Goal: Task Accomplishment & Management: Manage account settings

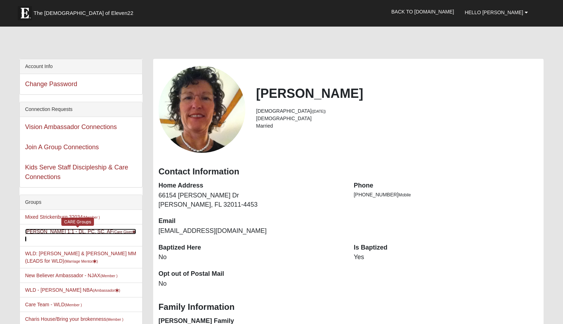
click at [89, 229] on link "Vicki Johnson 1:1 - DL, PC, SC, AF (Care Giver )" at bounding box center [80, 235] width 111 height 13
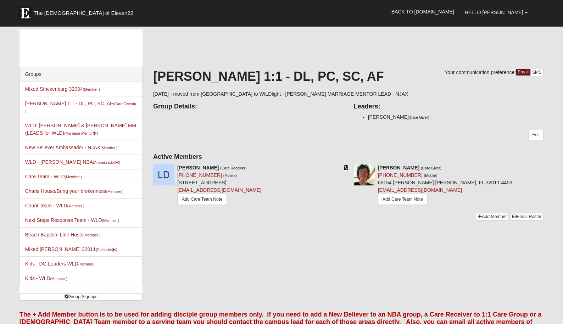
click at [345, 169] on icon at bounding box center [345, 167] width 5 height 5
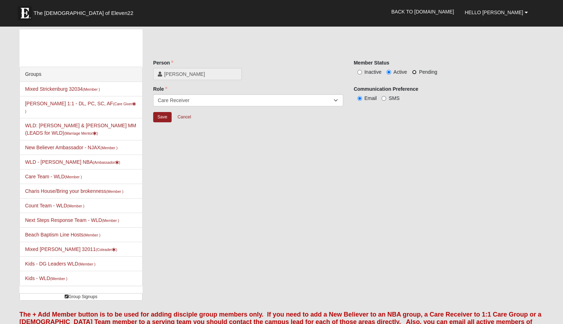
click at [414, 72] on input "Pending" at bounding box center [414, 72] width 5 height 5
radio input "true"
click at [164, 114] on input "Save" at bounding box center [162, 117] width 18 height 10
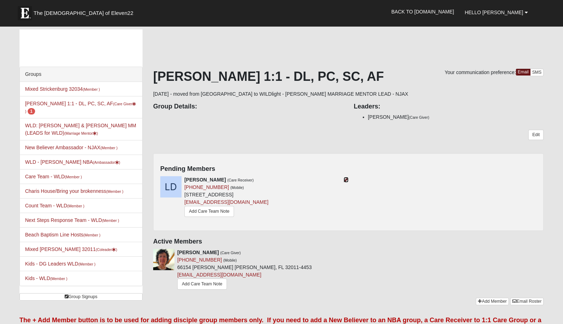
click at [345, 180] on icon at bounding box center [345, 179] width 5 height 5
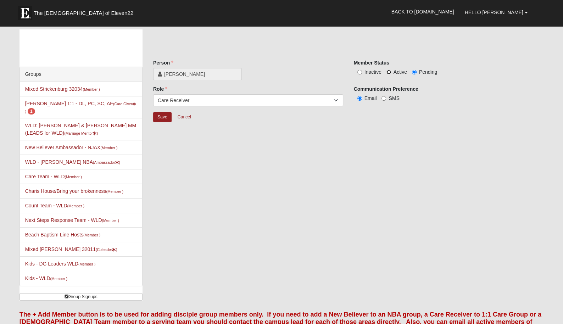
click at [388, 73] on input "Active" at bounding box center [388, 72] width 5 height 5
radio input "true"
click at [161, 117] on input "Save" at bounding box center [162, 117] width 18 height 10
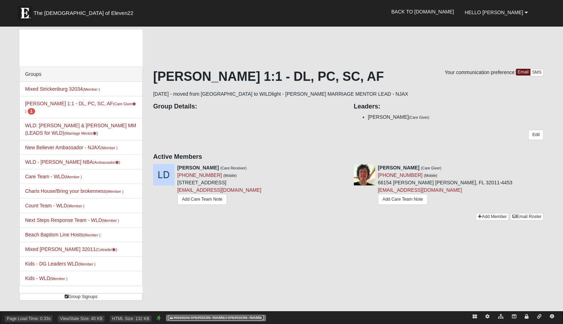
click at [208, 318] on link "Restore [PERSON_NAME] [PERSON_NAME]" at bounding box center [215, 317] width 95 height 5
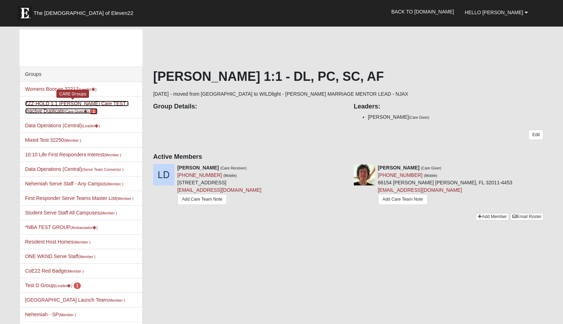
click at [68, 101] on link "ZZZ HOLD 1:1 Darter Care TEST - Inactive Duplicate (Care Giver ) 1" at bounding box center [77, 107] width 104 height 13
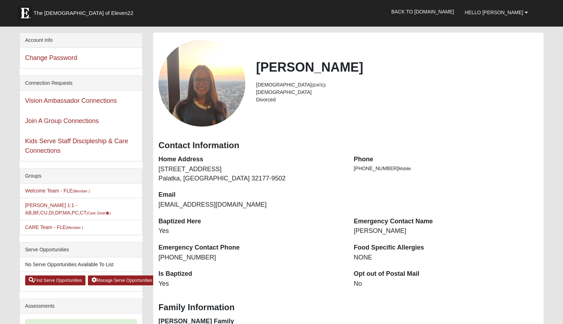
scroll to position [32, 0]
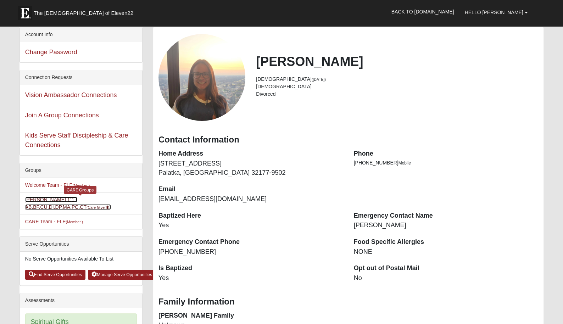
click at [102, 199] on link "Cassie Clemons 1:1 - AB,BF,CU,DI,DP,MA,PC,CT (Care Giver )" at bounding box center [68, 203] width 86 height 13
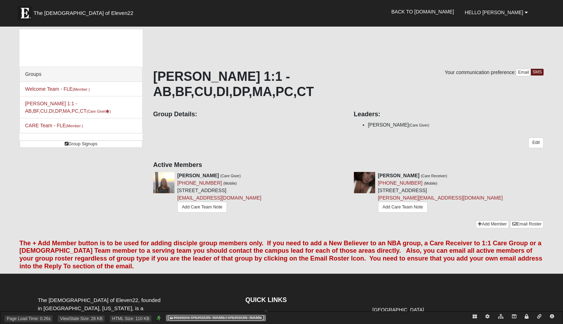
click at [182, 318] on link "Restore [PERSON_NAME] [PERSON_NAME]" at bounding box center [215, 317] width 95 height 5
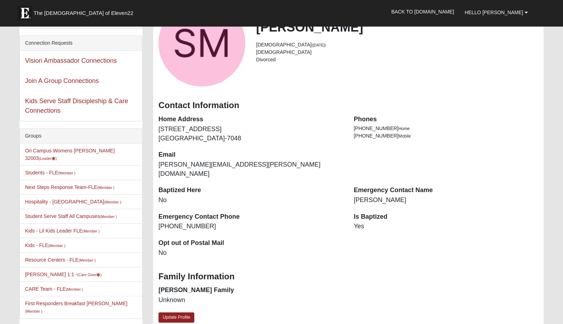
scroll to position [68, 0]
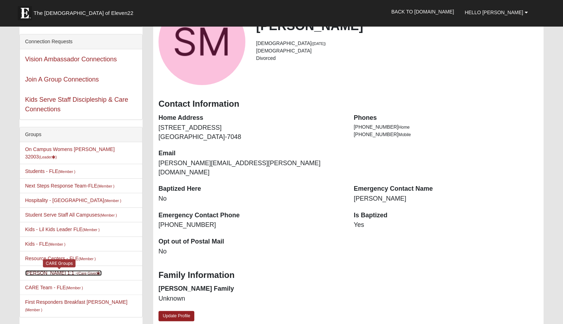
click at [77, 271] on small "(Care Giver )" at bounding box center [89, 273] width 24 height 4
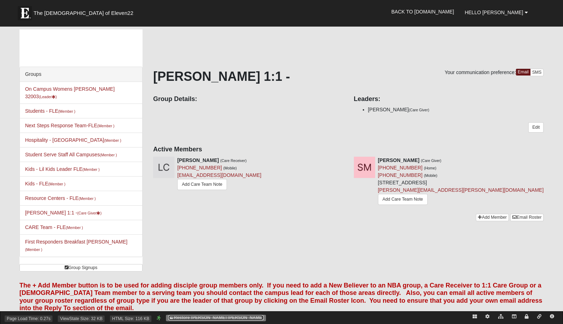
click at [203, 318] on link "Restore Garri Lynn Darter" at bounding box center [215, 317] width 95 height 5
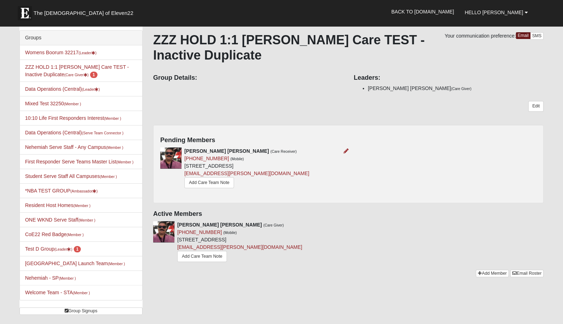
scroll to position [41, 0]
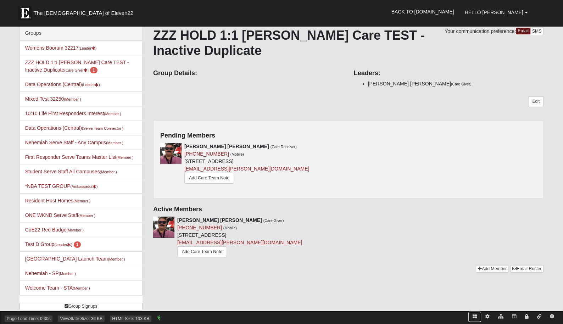
click at [473, 317] on icon at bounding box center [475, 316] width 4 height 4
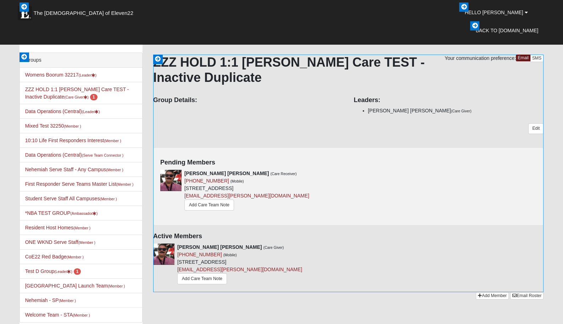
scroll to position [0, 0]
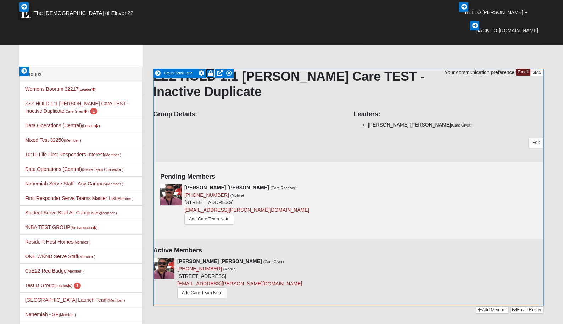
click at [210, 75] on icon at bounding box center [210, 73] width 5 height 6
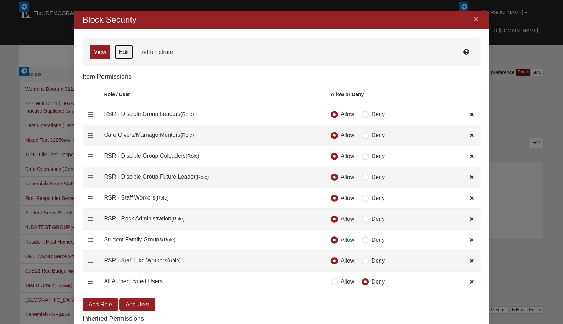
click at [126, 49] on link "Edit" at bounding box center [123, 52] width 18 height 14
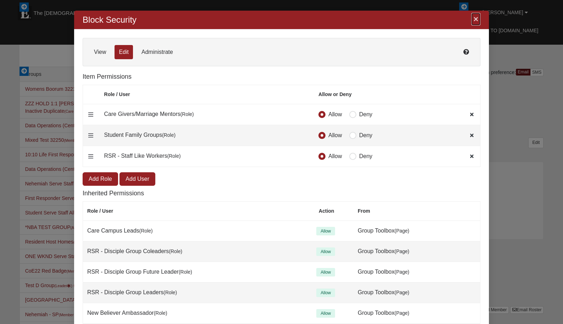
click at [476, 18] on link "×" at bounding box center [475, 19] width 9 height 13
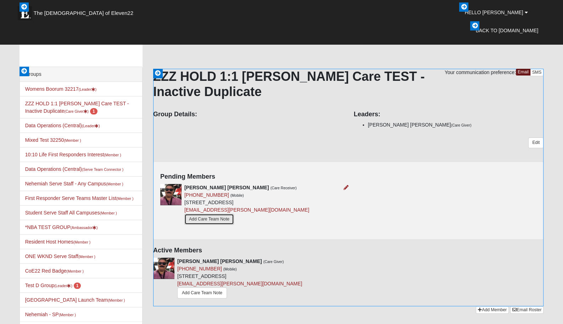
click at [215, 218] on link "Add Care Team Note" at bounding box center [209, 219] width 50 height 11
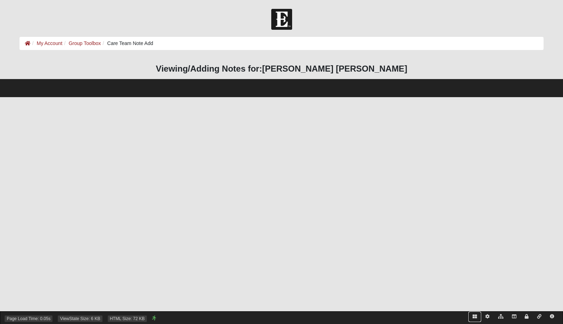
click at [473, 317] on icon at bounding box center [475, 316] width 4 height 4
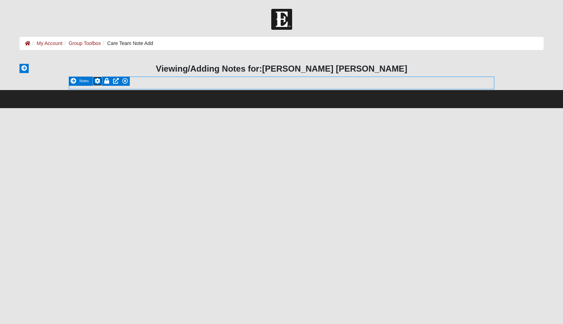
click at [97, 81] on icon at bounding box center [98, 81] width 6 height 6
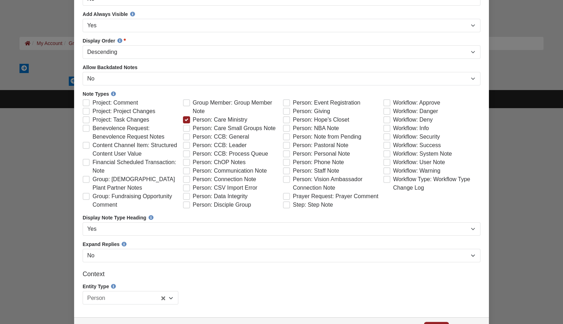
scroll to position [314, 0]
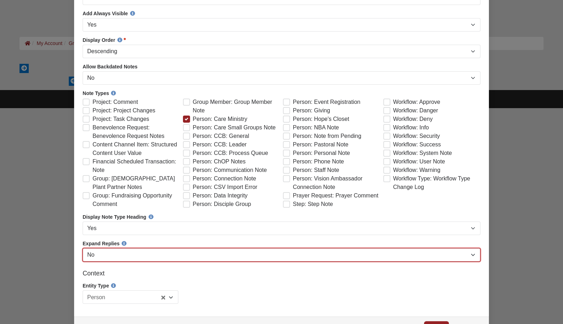
click at [143, 258] on select "No Yes" at bounding box center [282, 254] width 398 height 13
select select "True"
click at [83, 262] on select "No Yes" at bounding box center [282, 254] width 398 height 13
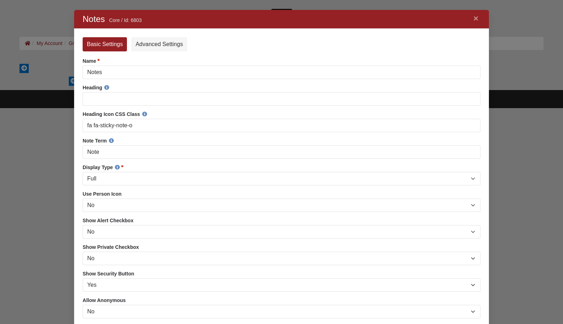
scroll to position [0, 0]
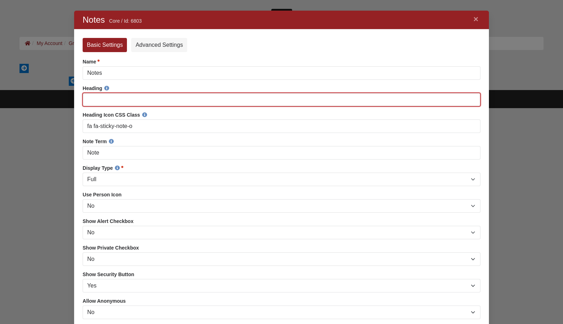
click at [106, 98] on input "Heading" at bounding box center [282, 99] width 398 height 13
drag, startPoint x: 115, startPoint y: 102, endPoint x: 101, endPoint y: 101, distance: 13.9
click at [101, 101] on input "Care Team Note" at bounding box center [282, 99] width 398 height 13
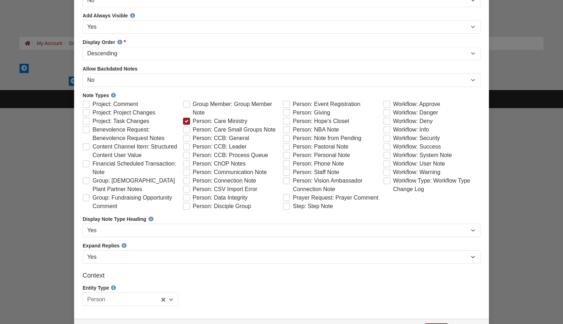
scroll to position [333, 0]
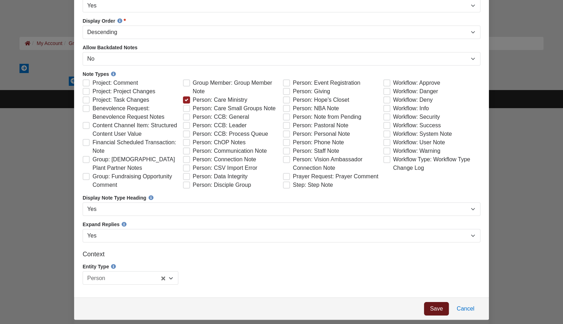
type input "Care Note"
click at [434, 312] on link "Save" at bounding box center [436, 308] width 25 height 13
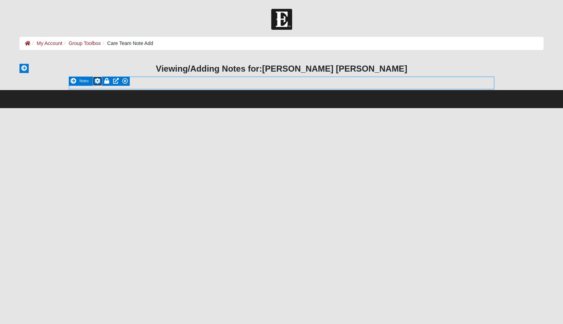
click at [95, 82] on icon at bounding box center [98, 81] width 6 height 6
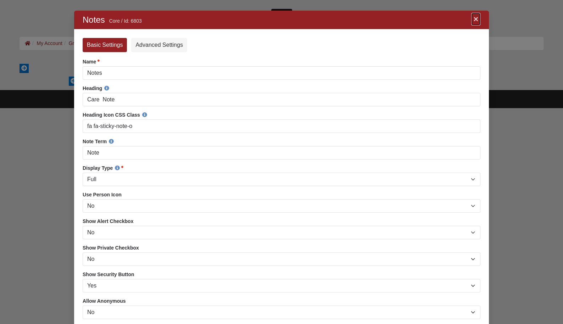
click at [475, 23] on link "×" at bounding box center [475, 19] width 9 height 13
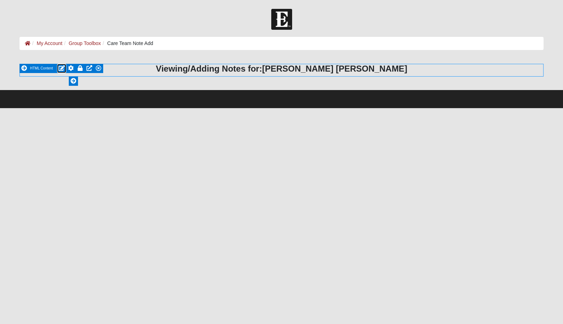
click at [60, 68] on icon at bounding box center [61, 68] width 6 height 6
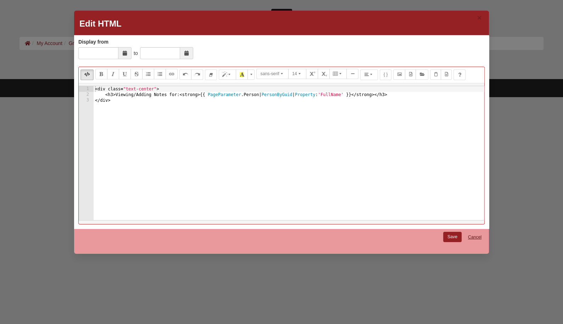
click at [476, 235] on link "Cancel" at bounding box center [474, 237] width 23 height 11
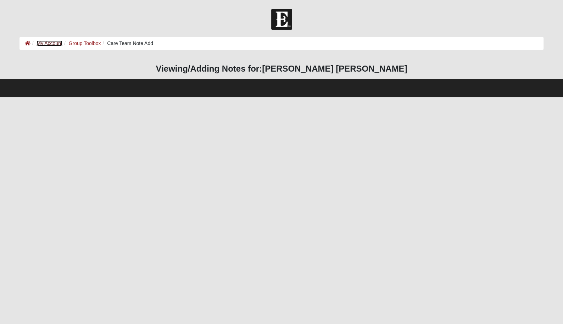
click at [52, 44] on link "My Account" at bounding box center [50, 43] width 26 height 6
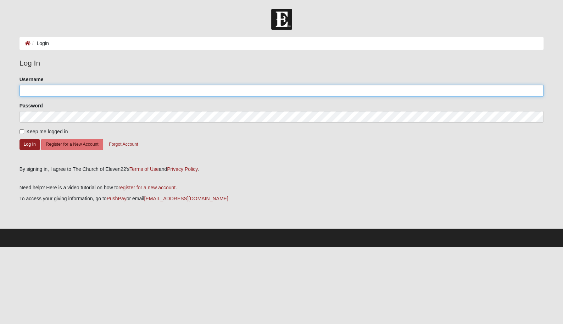
type input "gldarter"
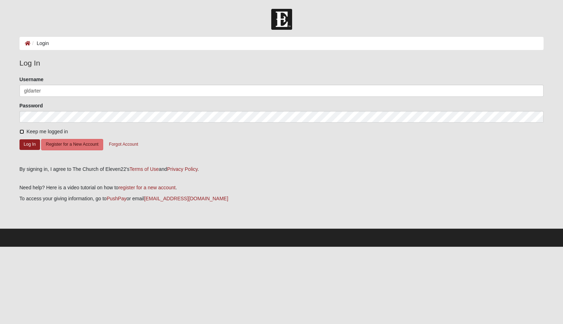
click at [22, 132] on input "Keep me logged in" at bounding box center [21, 131] width 5 height 5
checkbox input "true"
click at [26, 144] on button "Log In" at bounding box center [29, 144] width 21 height 10
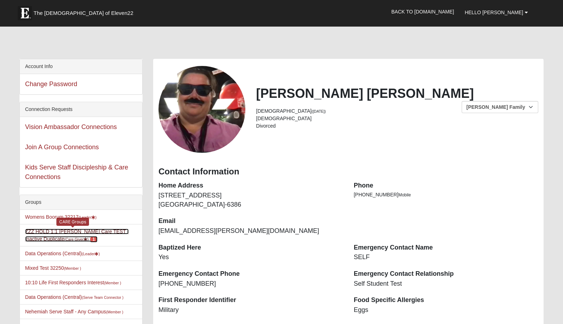
click at [108, 230] on link "ZZZ HOLD 1:1 [PERSON_NAME] Care TEST - Inactive Duplicate (Care Giver ) 1" at bounding box center [77, 235] width 104 height 13
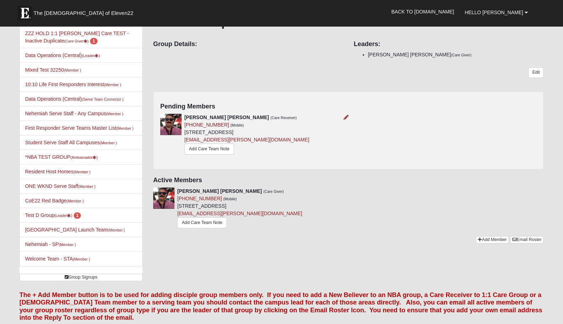
scroll to position [73, 0]
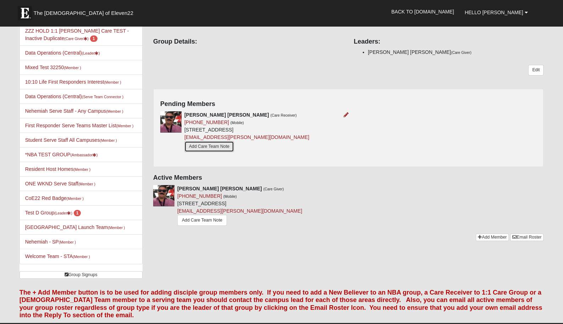
click at [220, 147] on link "Add Care Team Note" at bounding box center [209, 146] width 50 height 11
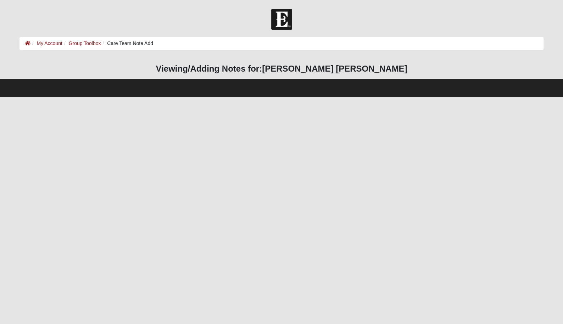
click at [287, 97] on html "Header Login Login Status Hello [PERSON_NAME] My Account Log Out Navigation Car…" at bounding box center [281, 48] width 563 height 97
click at [271, 90] on footer "Footer" at bounding box center [281, 88] width 563 height 18
click at [205, 90] on footer "Footer" at bounding box center [281, 88] width 563 height 18
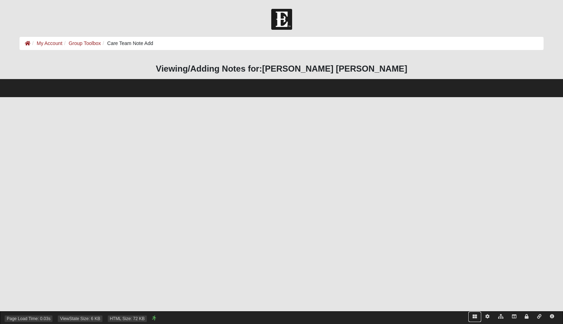
click at [474, 315] on icon at bounding box center [475, 316] width 4 height 4
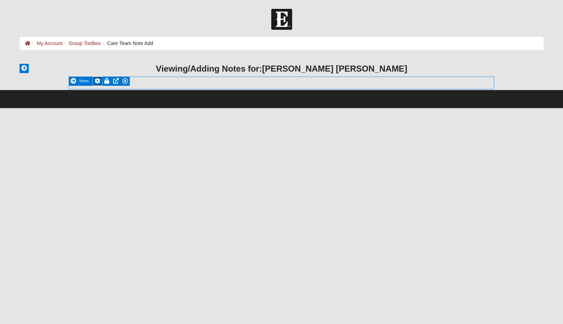
click at [95, 81] on icon at bounding box center [98, 81] width 6 height 6
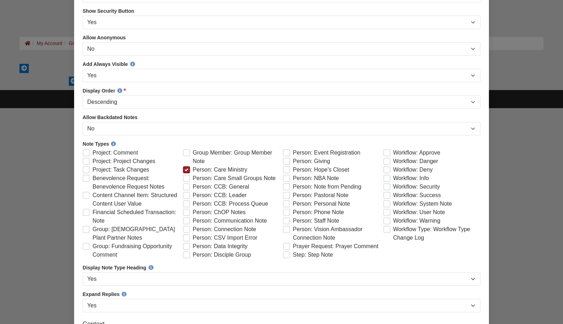
scroll to position [265, 0]
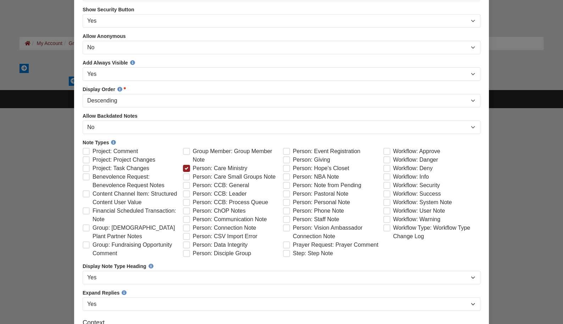
click at [193, 180] on span "Person: Care Small Groups Note" at bounding box center [234, 177] width 83 height 9
click at [186, 179] on input "Person: Care Small Groups Note" at bounding box center [188, 176] width 5 height 5
checkbox input "true"
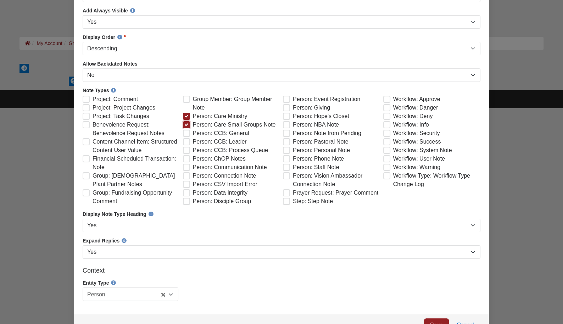
scroll to position [333, 0]
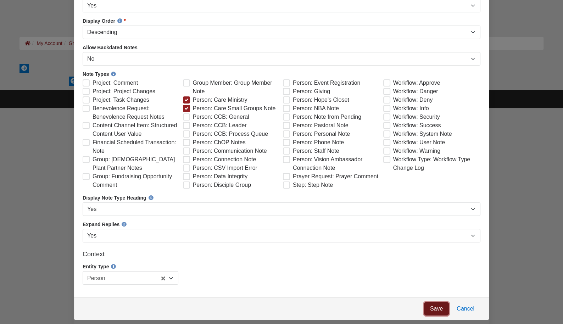
click at [429, 315] on link "Save" at bounding box center [436, 308] width 25 height 13
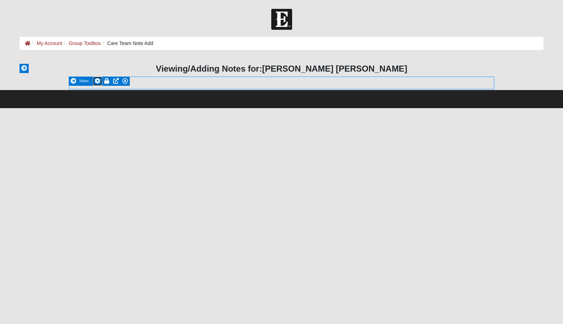
click at [98, 82] on icon at bounding box center [98, 81] width 6 height 6
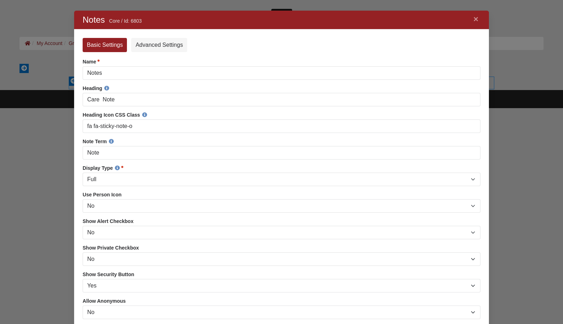
scroll to position [647, 415]
click at [155, 40] on link "Advanced Settings" at bounding box center [159, 45] width 56 height 14
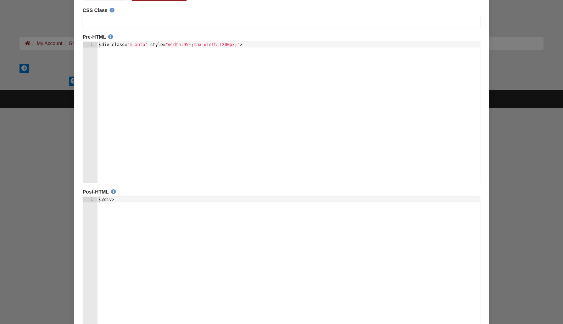
scroll to position [101, 0]
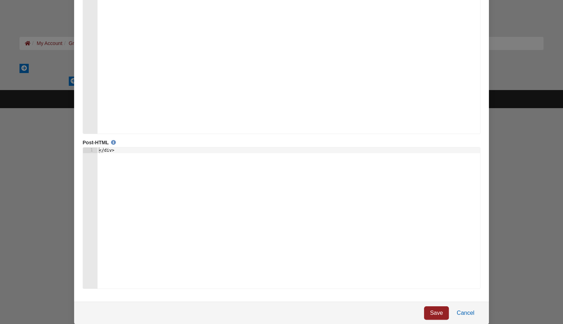
click at [464, 312] on link "Cancel" at bounding box center [466, 312] width 30 height 13
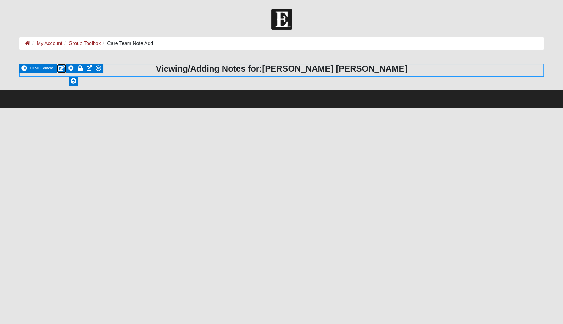
click at [60, 69] on icon at bounding box center [61, 68] width 6 height 6
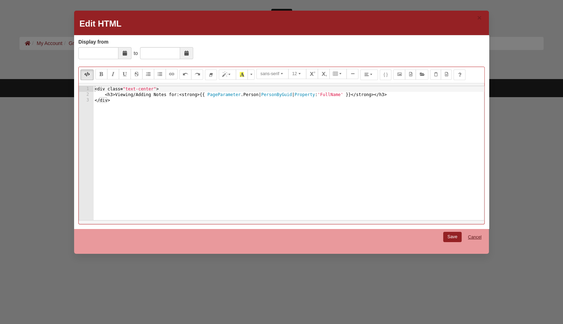
click at [469, 235] on link "Cancel" at bounding box center [474, 237] width 23 height 11
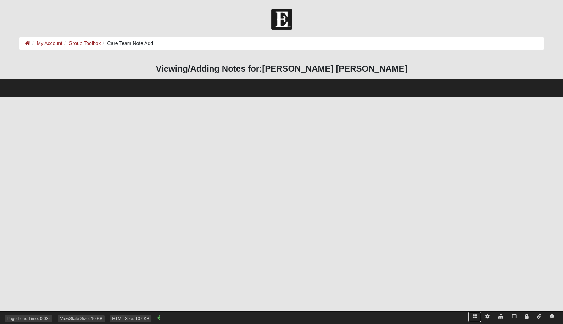
click at [476, 317] on icon at bounding box center [475, 316] width 4 height 4
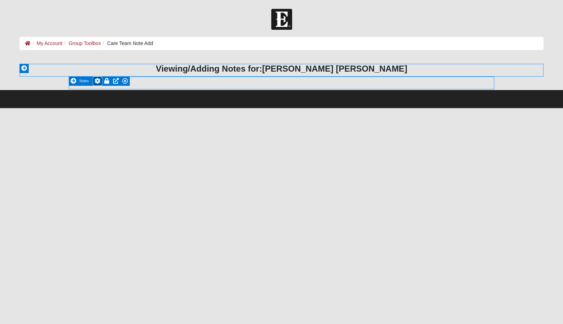
click at [97, 81] on icon at bounding box center [98, 81] width 6 height 6
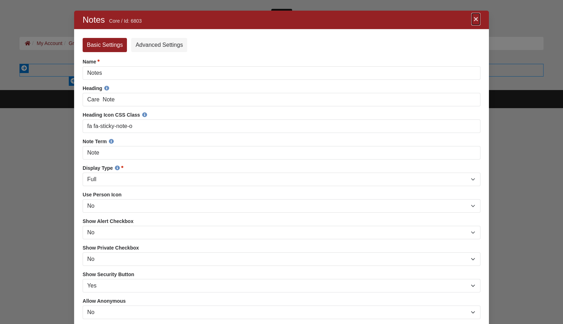
click at [475, 20] on link "×" at bounding box center [475, 19] width 9 height 13
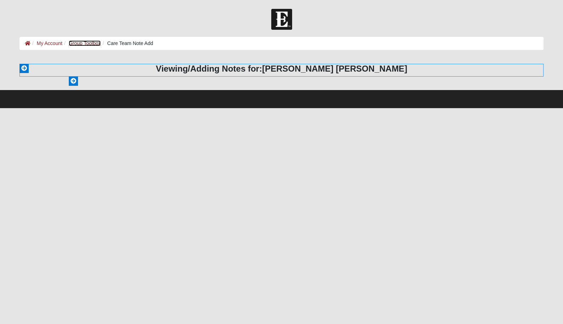
click at [79, 44] on link "Group Toolbox" at bounding box center [85, 43] width 32 height 6
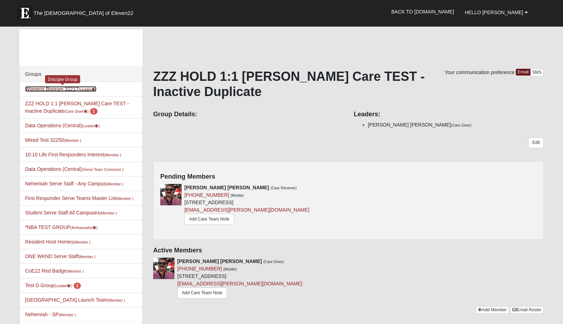
click at [60, 89] on link "Womens Boorum 32217 (Leader )" at bounding box center [60, 89] width 71 height 6
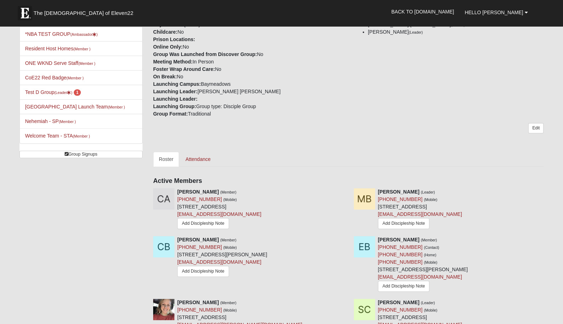
scroll to position [198, 0]
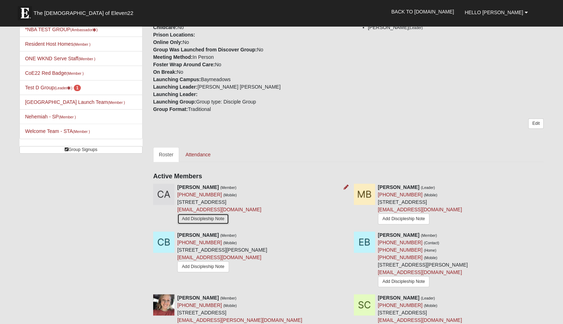
click at [214, 218] on link "Add Discipleship Note" at bounding box center [203, 218] width 52 height 11
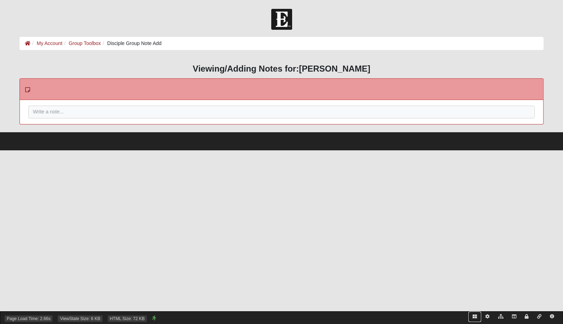
click at [475, 315] on icon at bounding box center [475, 316] width 4 height 4
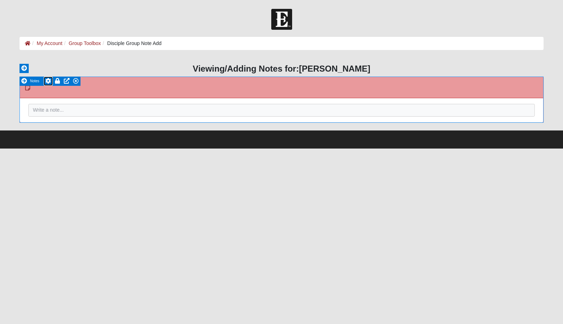
click at [48, 81] on icon at bounding box center [48, 81] width 6 height 6
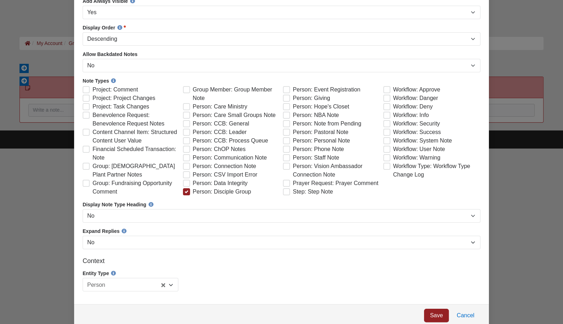
scroll to position [333, 0]
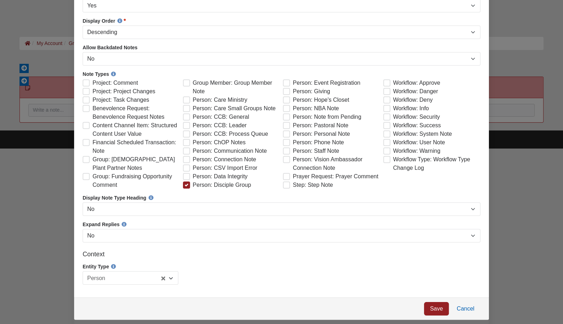
click at [467, 313] on link "Cancel" at bounding box center [466, 308] width 30 height 13
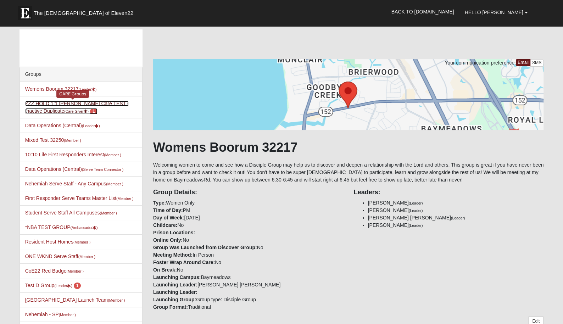
click at [60, 105] on link "ZZZ HOLD 1:1 Darter Care TEST - Inactive Duplicate (Care Giver ) 1" at bounding box center [77, 107] width 104 height 13
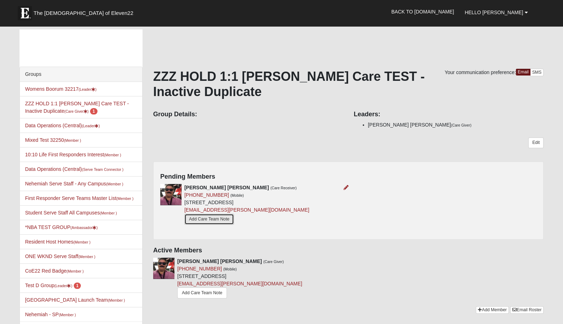
click at [227, 219] on link "Add Care Team Note" at bounding box center [209, 219] width 50 height 11
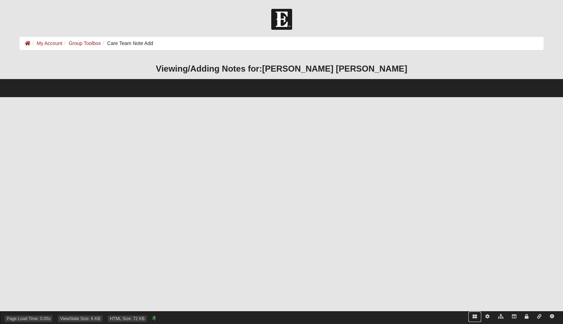
click at [474, 316] on icon at bounding box center [475, 316] width 4 height 4
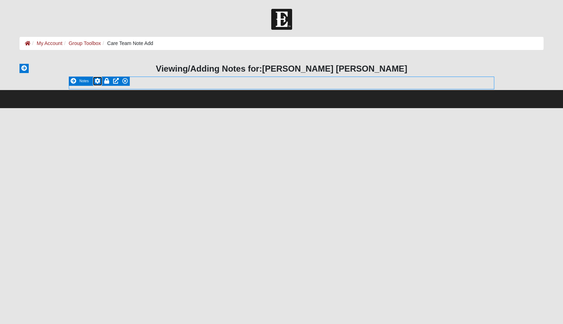
click at [97, 83] on icon at bounding box center [98, 81] width 6 height 6
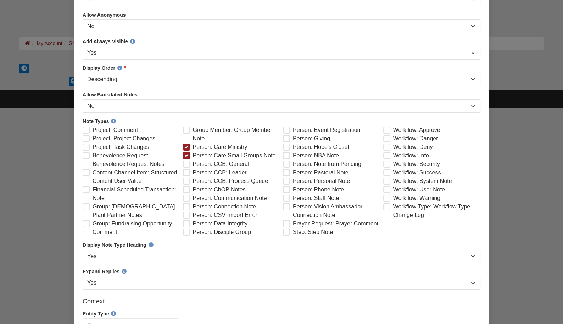
scroll to position [333, 0]
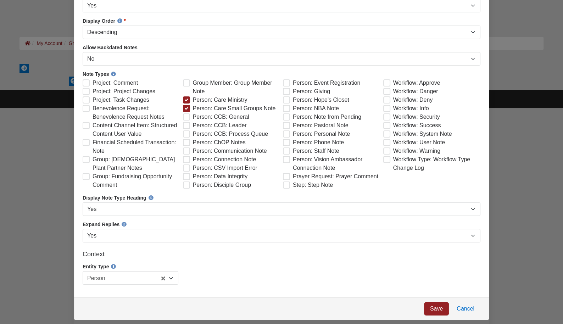
click at [169, 285] on div at bounding box center [171, 278] width 13 height 13
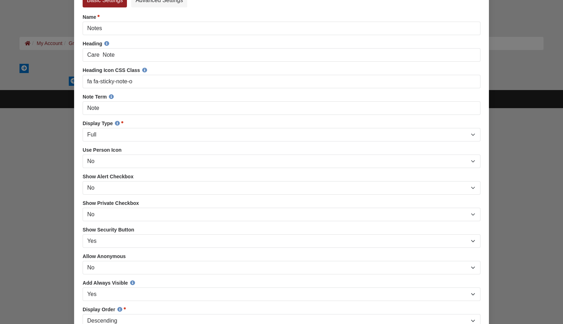
scroll to position [0, 0]
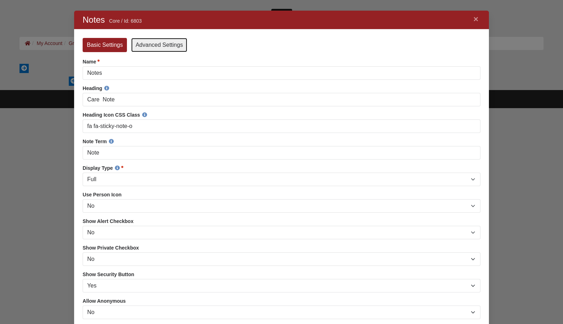
click at [174, 47] on link "Advanced Settings" at bounding box center [159, 45] width 56 height 14
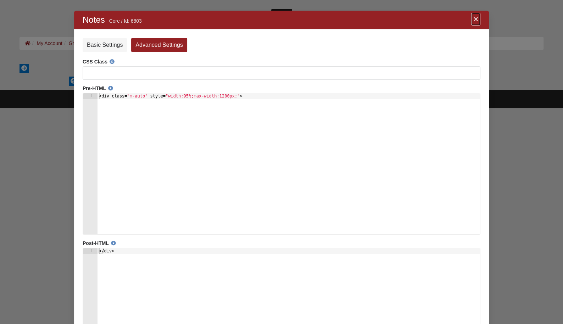
click at [476, 21] on link "×" at bounding box center [475, 19] width 9 height 13
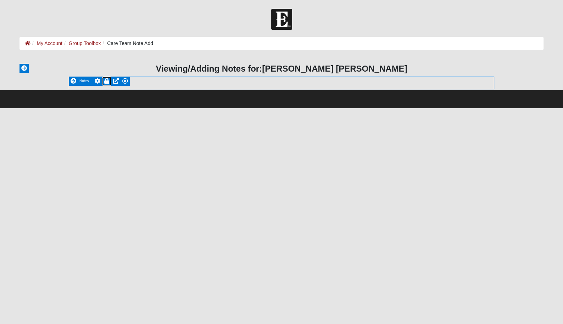
click at [107, 83] on icon at bounding box center [106, 81] width 5 height 6
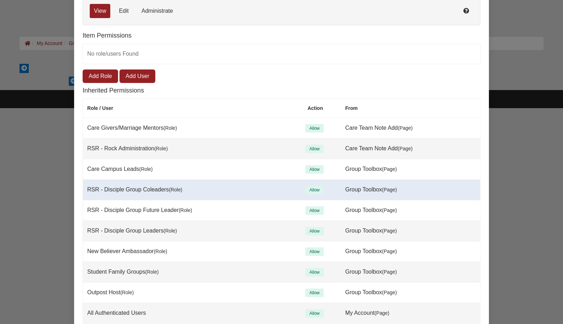
scroll to position [0, 0]
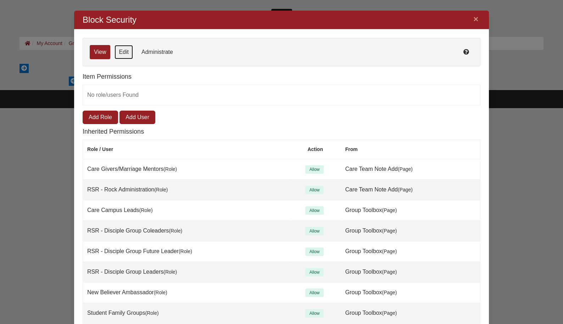
click at [120, 56] on link "Edit" at bounding box center [123, 52] width 18 height 14
click at [475, 19] on link "×" at bounding box center [475, 19] width 9 height 13
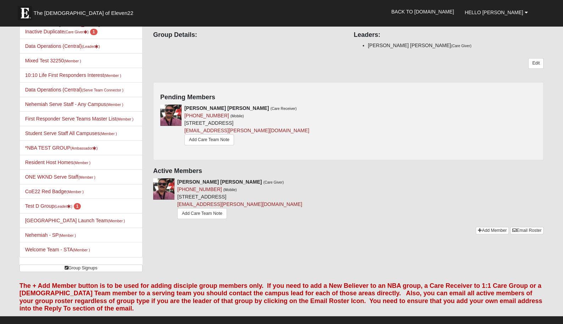
scroll to position [83, 0]
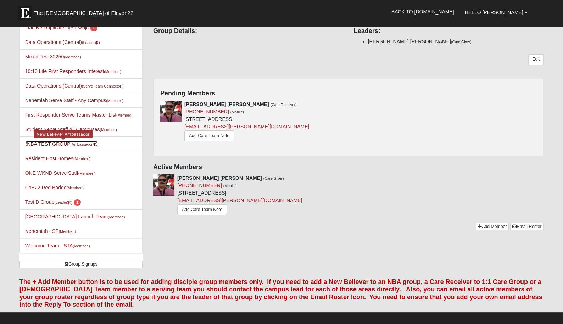
click at [62, 141] on link "*NBA TEST GROUP (Ambassador )" at bounding box center [61, 144] width 73 height 6
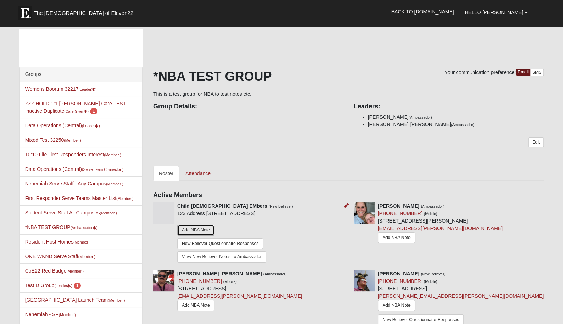
click at [201, 228] on link "Add NBA Note" at bounding box center [195, 230] width 37 height 11
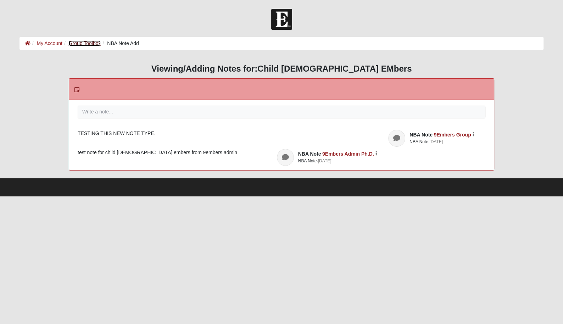
click at [90, 44] on link "Group Toolbox" at bounding box center [85, 43] width 32 height 6
